Goal: Information Seeking & Learning: Check status

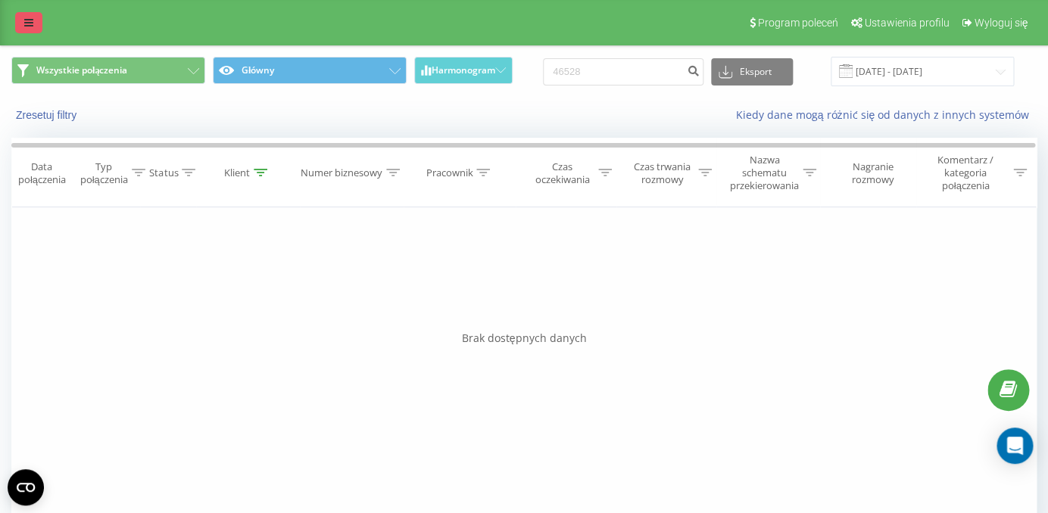
click at [27, 23] on icon at bounding box center [28, 22] width 9 height 11
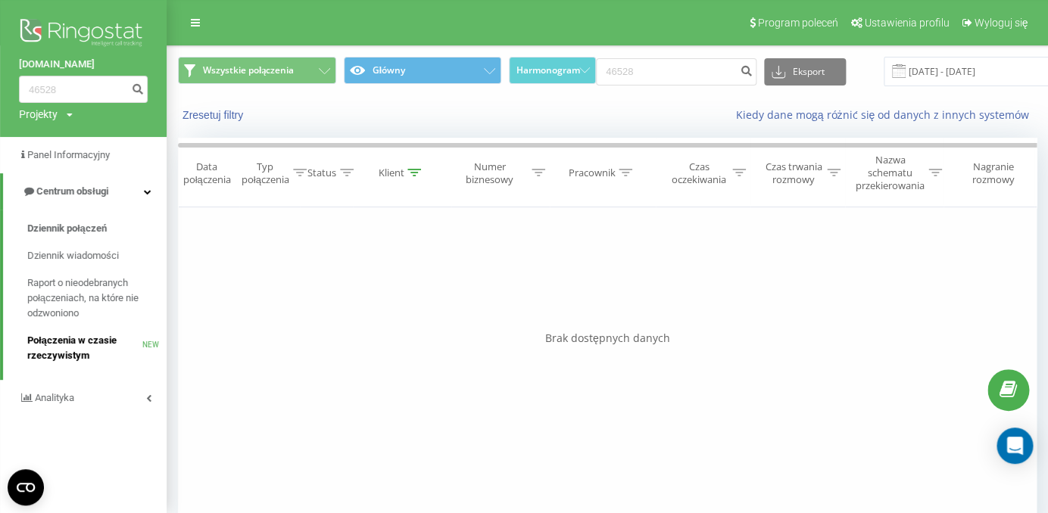
click at [111, 339] on span "Połączenia w czasie rzeczywistym" at bounding box center [84, 348] width 115 height 30
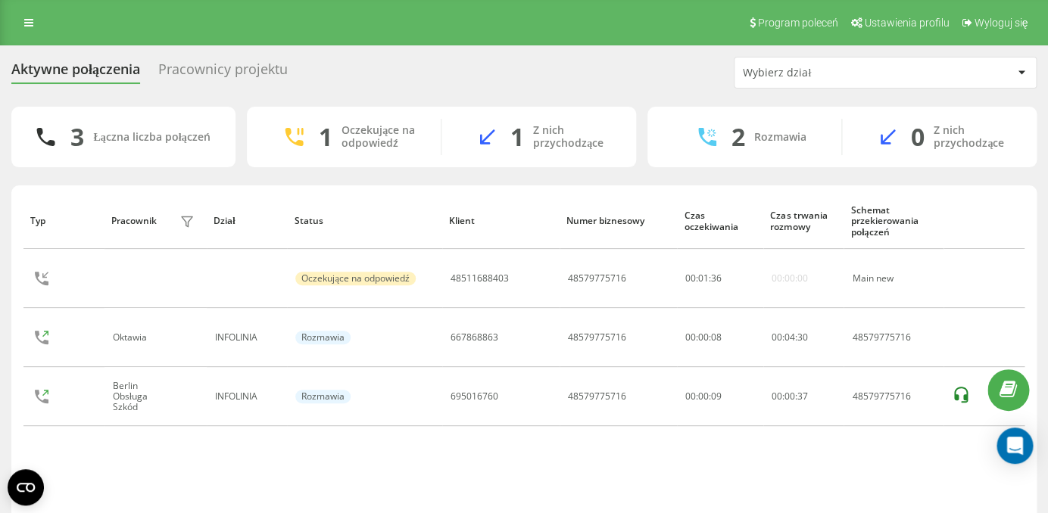
click at [230, 80] on div "Pracownicy projektu" at bounding box center [223, 72] width 130 height 23
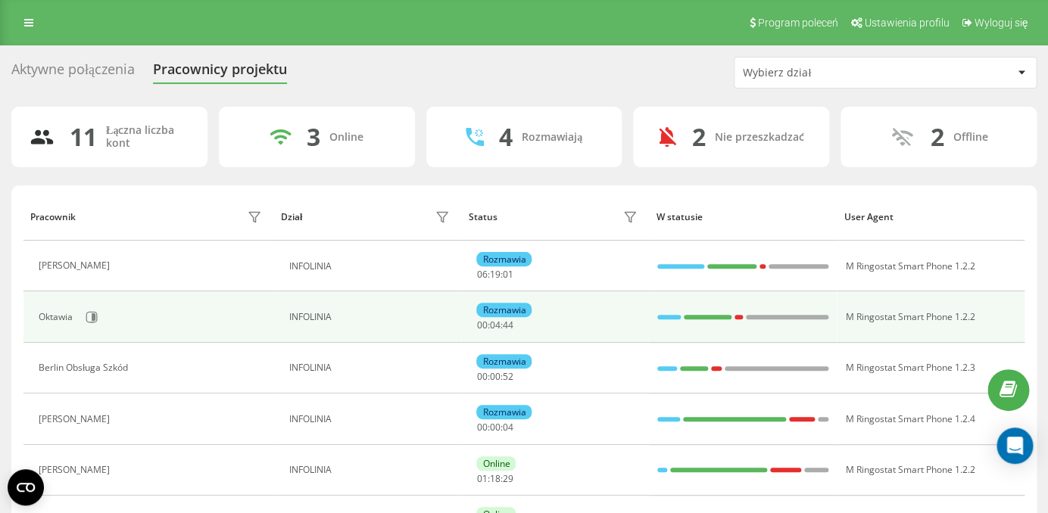
scroll to position [58, 0]
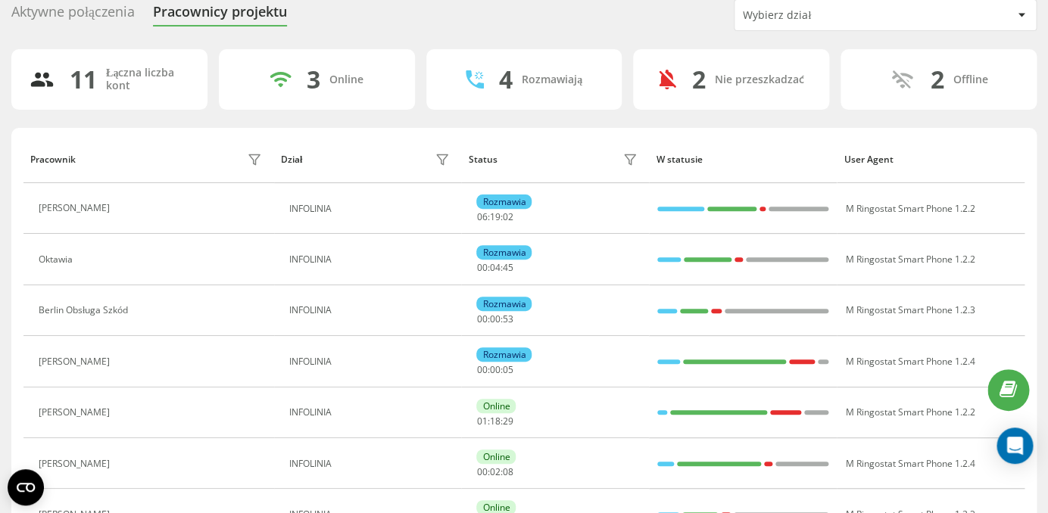
click at [133, 214] on icon at bounding box center [126, 209] width 12 height 12
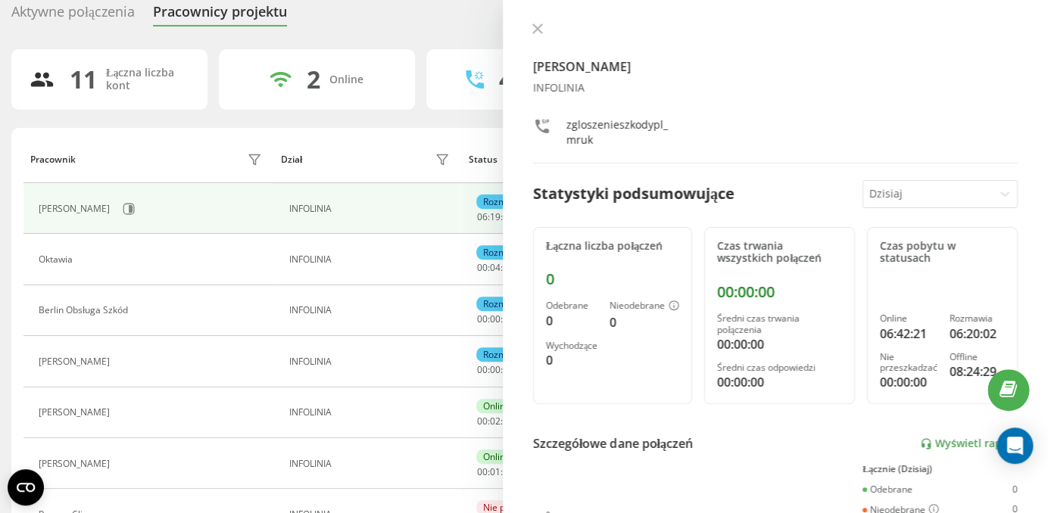
click at [545, 37] on div at bounding box center [775, 30] width 485 height 15
click at [542, 34] on button at bounding box center [538, 30] width 20 height 14
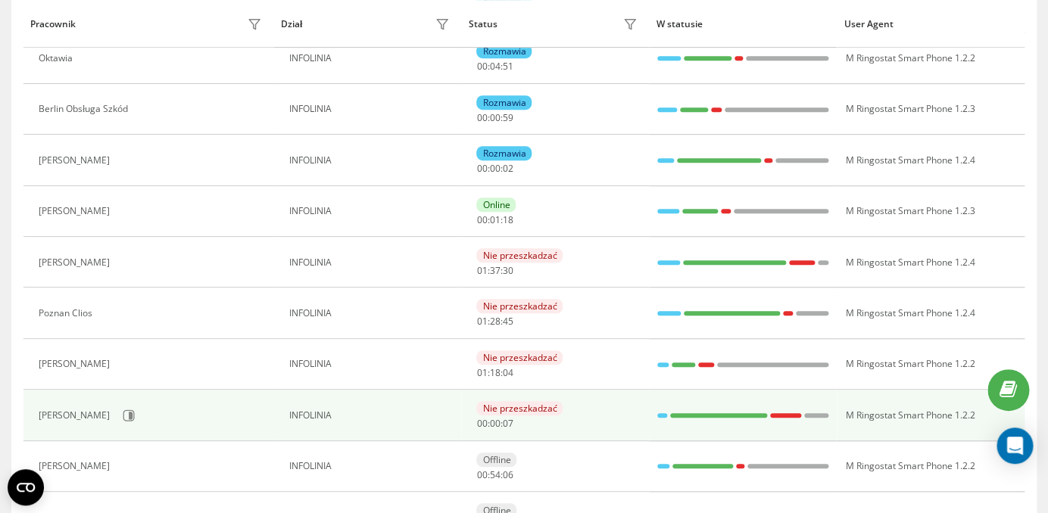
scroll to position [282, 0]
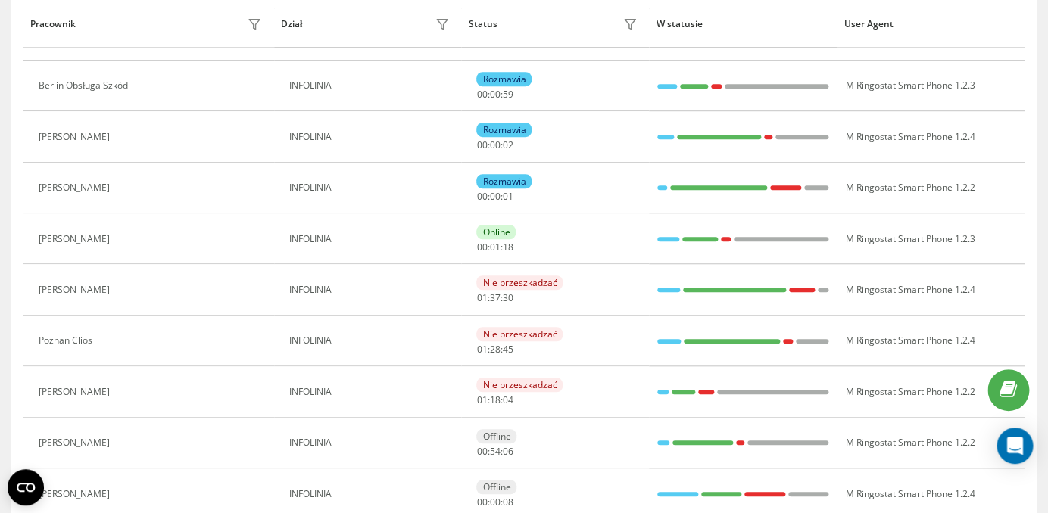
click at [87, 394] on div "Paula Chmielnicka" at bounding box center [76, 392] width 75 height 11
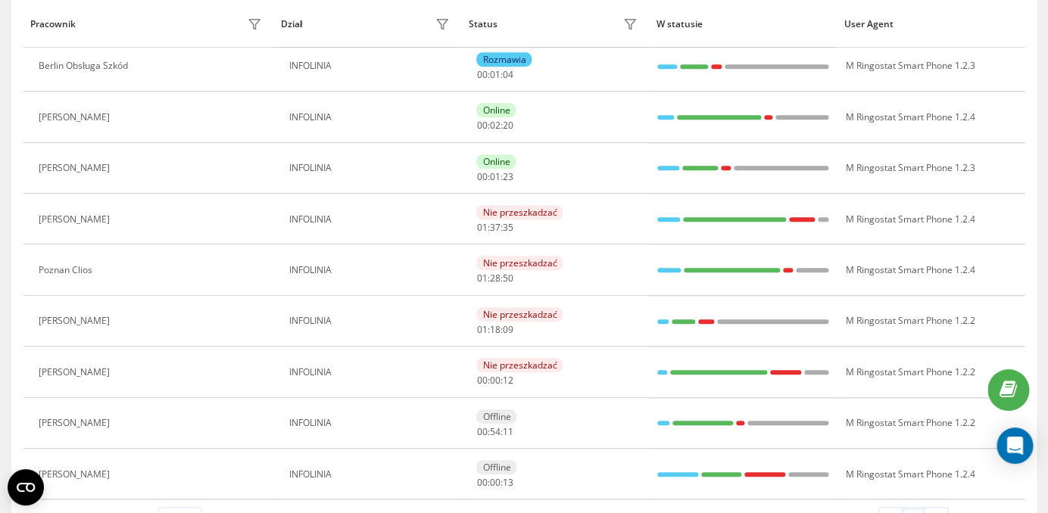
scroll to position [286, 0]
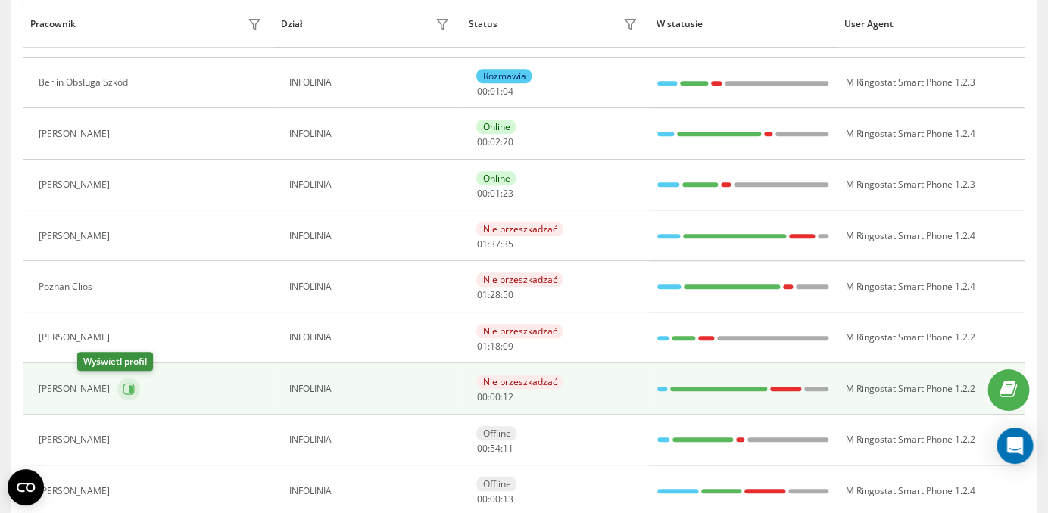
click at [123, 394] on icon at bounding box center [129, 389] width 12 height 12
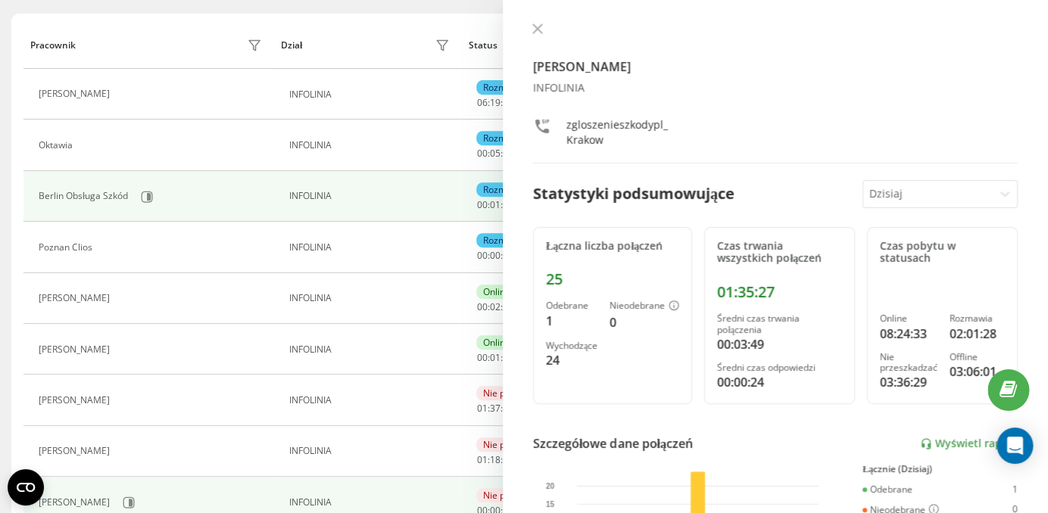
scroll to position [145, 0]
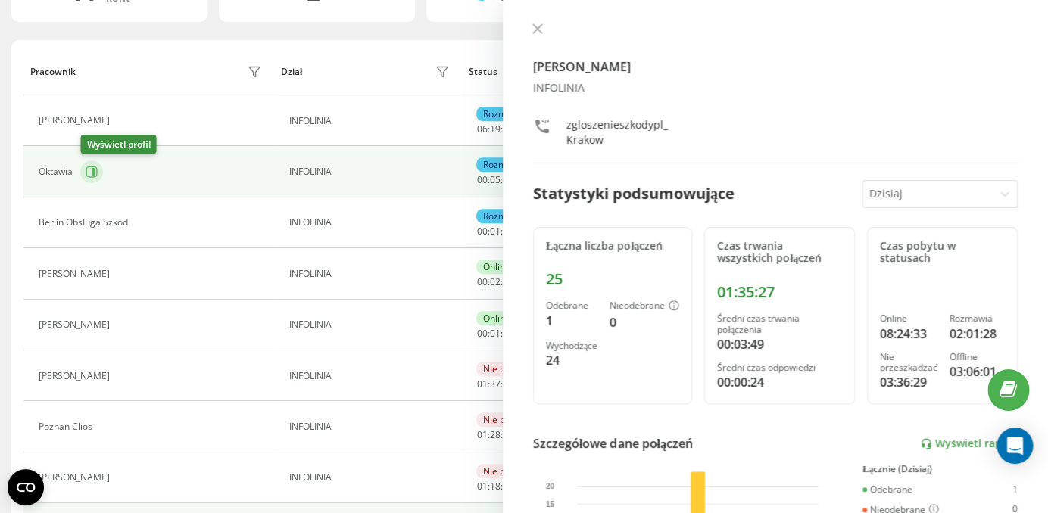
click at [95, 170] on icon at bounding box center [94, 172] width 4 height 8
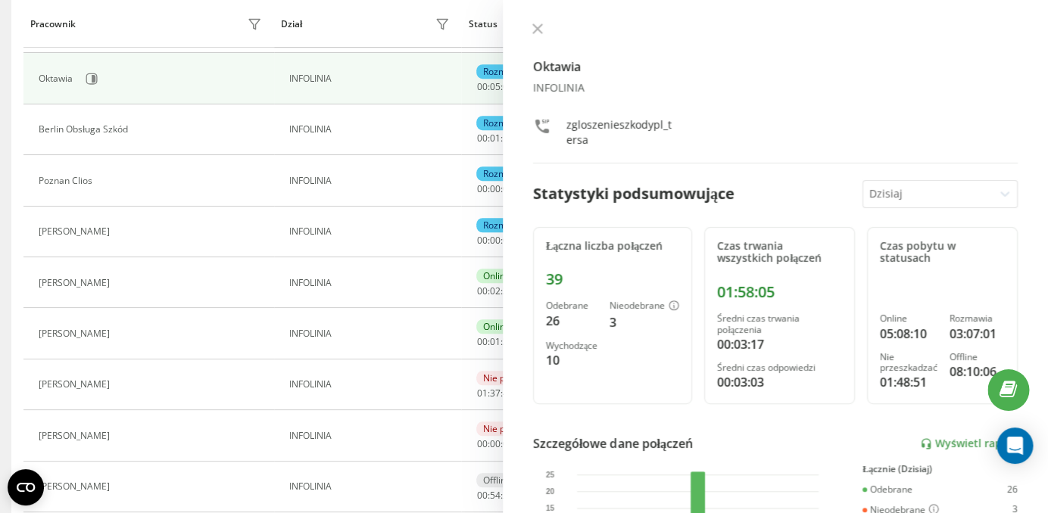
scroll to position [254, 0]
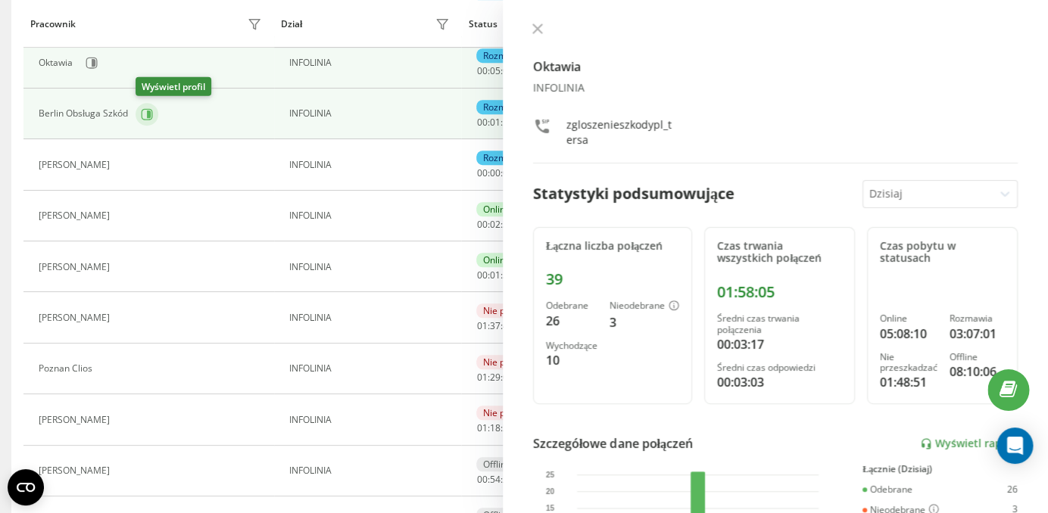
click at [146, 114] on icon at bounding box center [147, 114] width 12 height 12
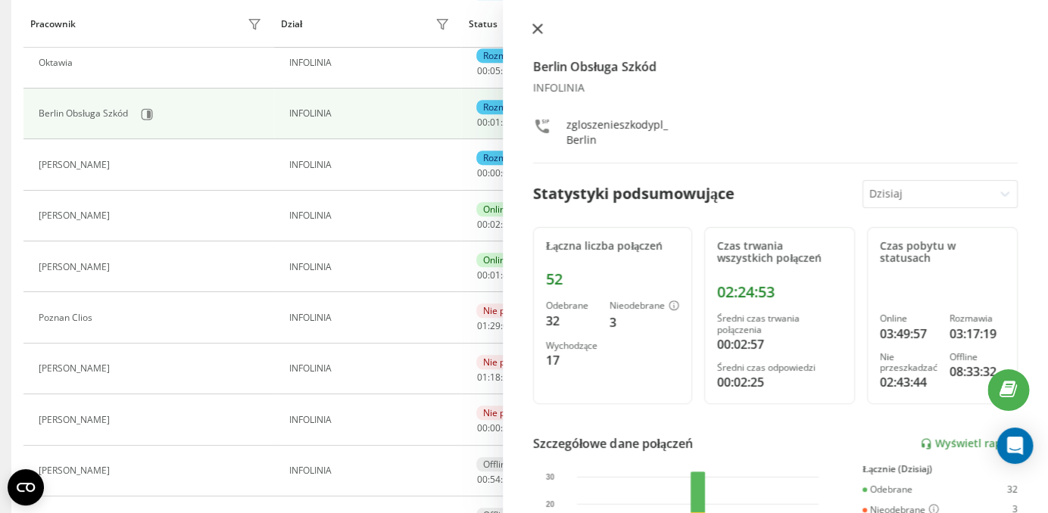
click at [541, 25] on icon at bounding box center [537, 28] width 9 height 9
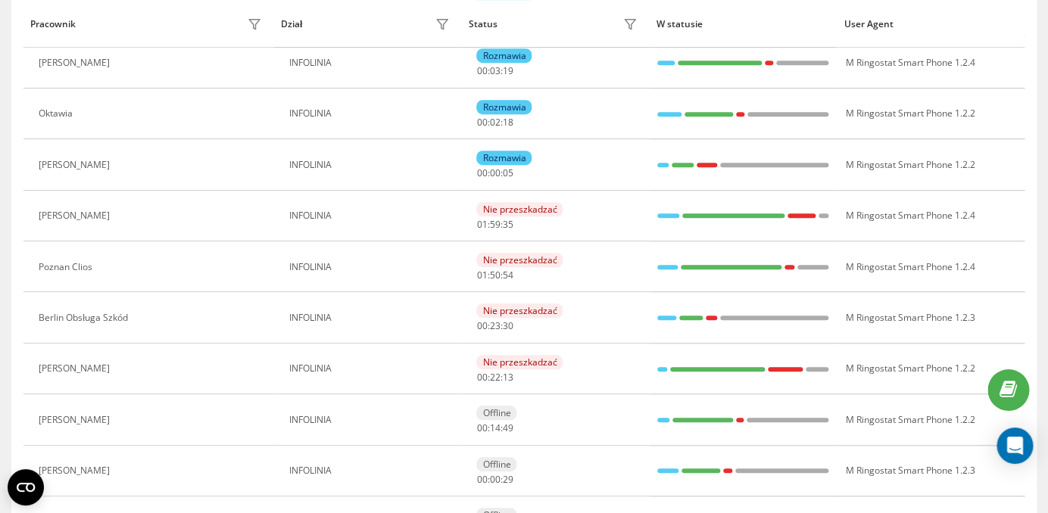
scroll to position [63, 0]
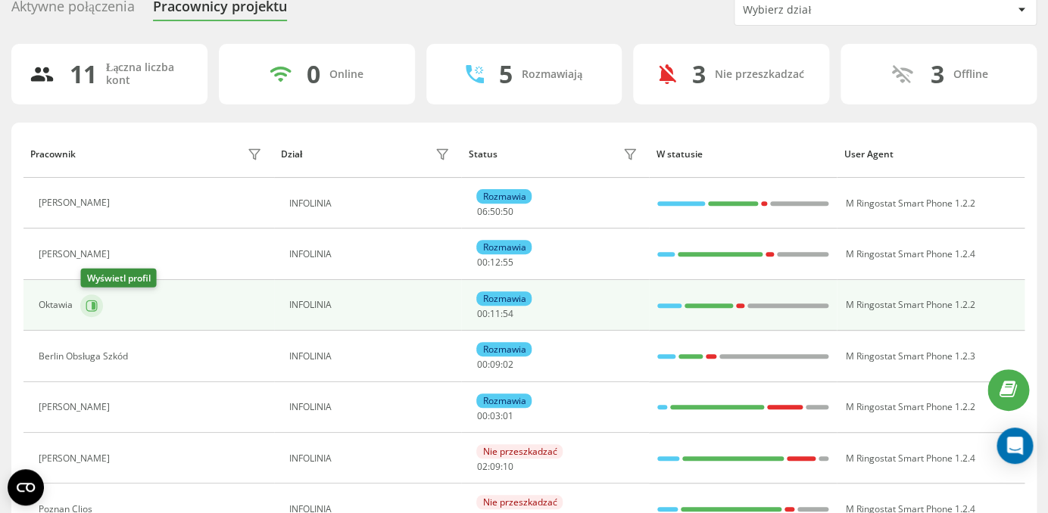
click at [98, 305] on icon at bounding box center [92, 306] width 12 height 12
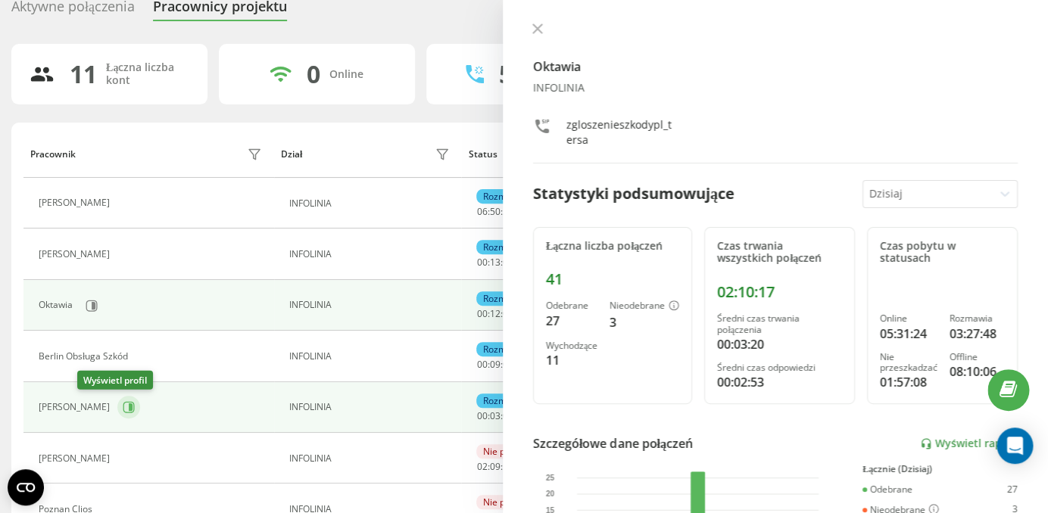
click at [129, 410] on icon at bounding box center [131, 408] width 4 height 8
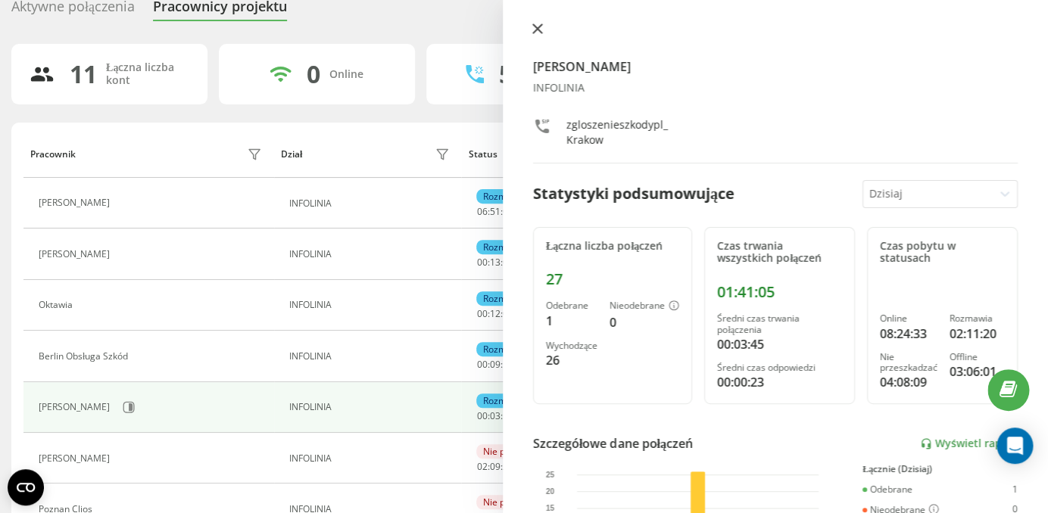
click at [534, 36] on button at bounding box center [538, 30] width 20 height 14
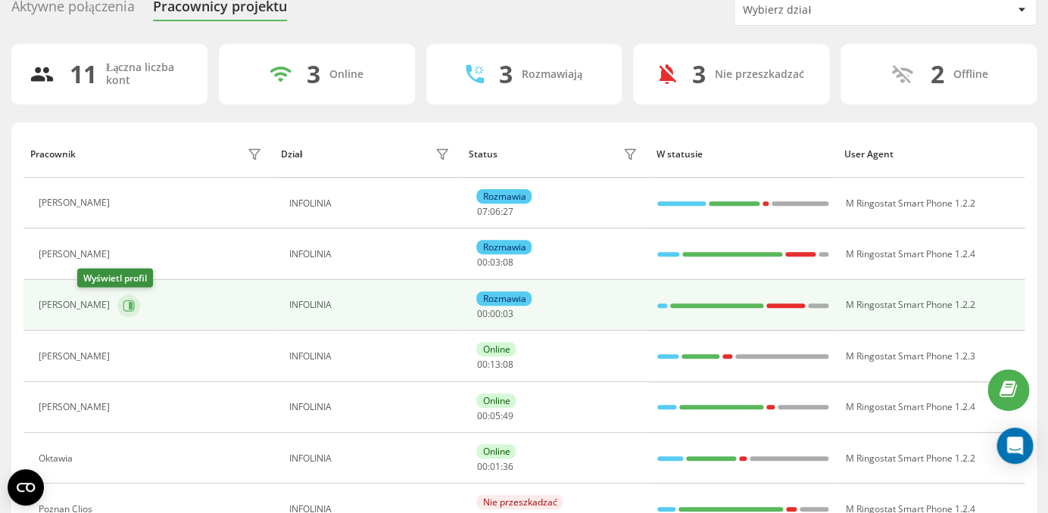
click at [123, 305] on icon at bounding box center [129, 306] width 12 height 12
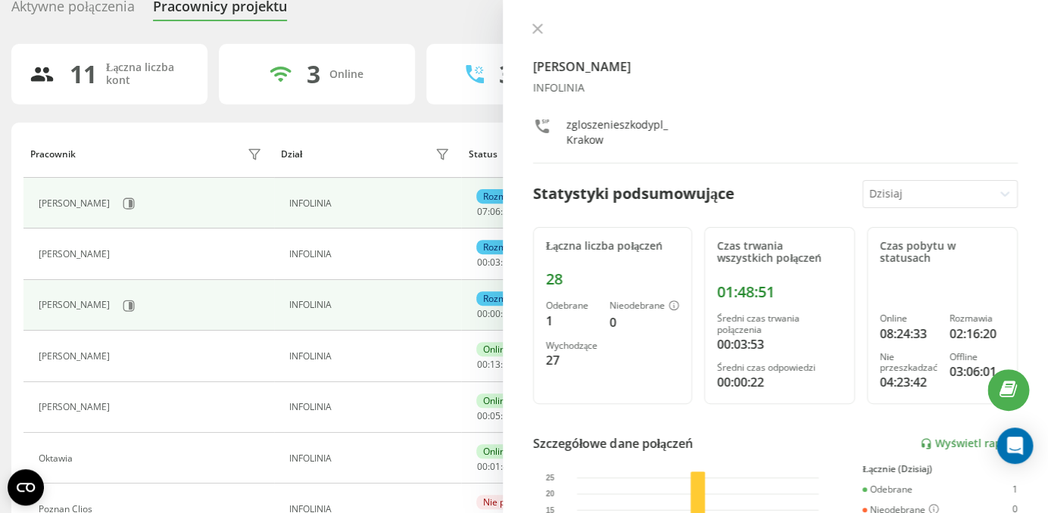
click at [432, 221] on td "INFOLINIA" at bounding box center [368, 203] width 188 height 51
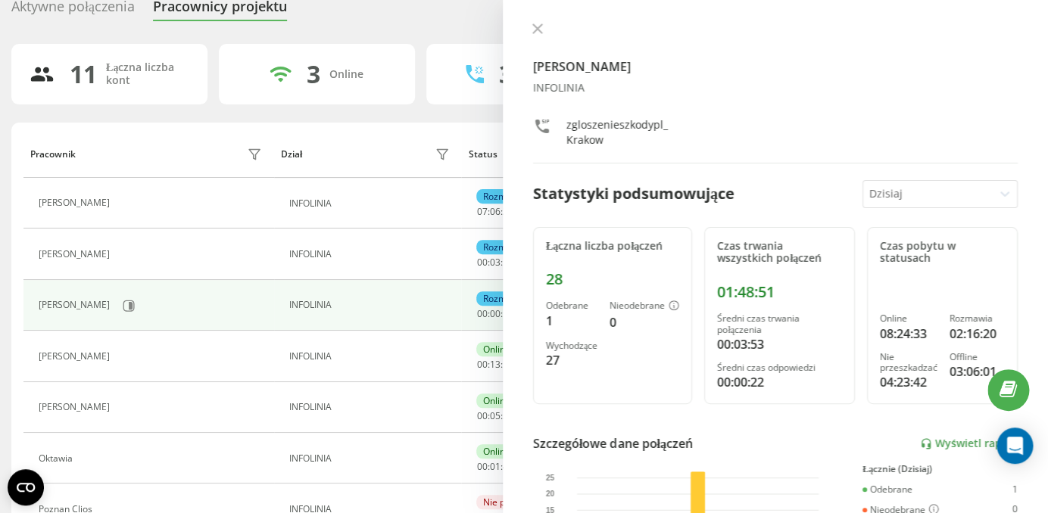
click at [304, 317] on td "INFOLINIA" at bounding box center [368, 305] width 188 height 51
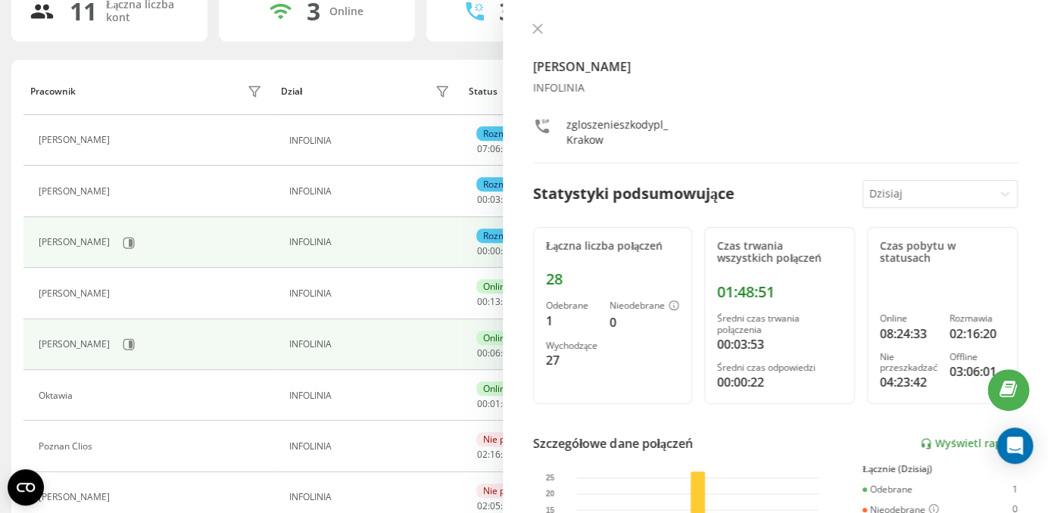
scroll to position [178, 0]
